Goal: Task Accomplishment & Management: Manage account settings

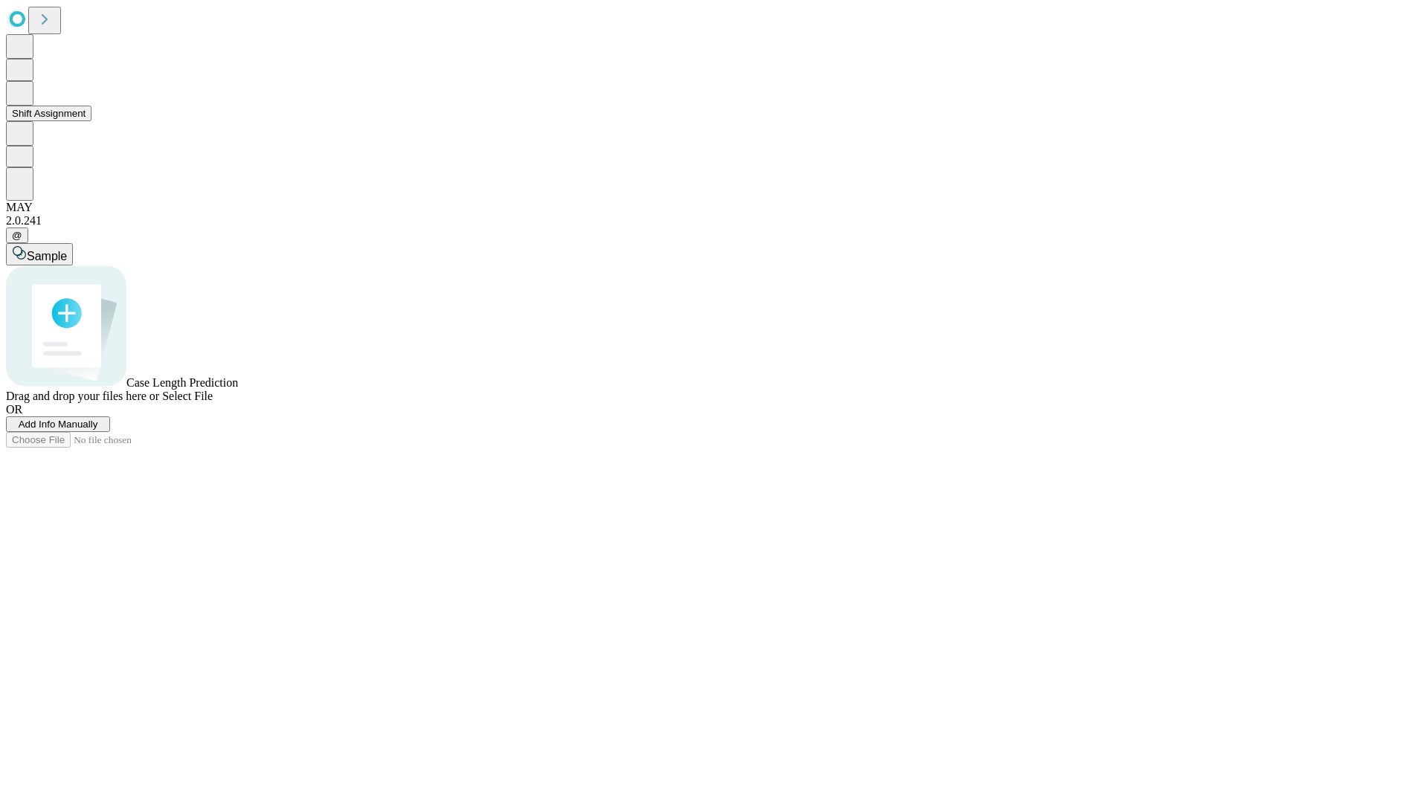
click at [92, 121] on button "Shift Assignment" at bounding box center [49, 114] width 86 height 16
